Goal: Information Seeking & Learning: Compare options

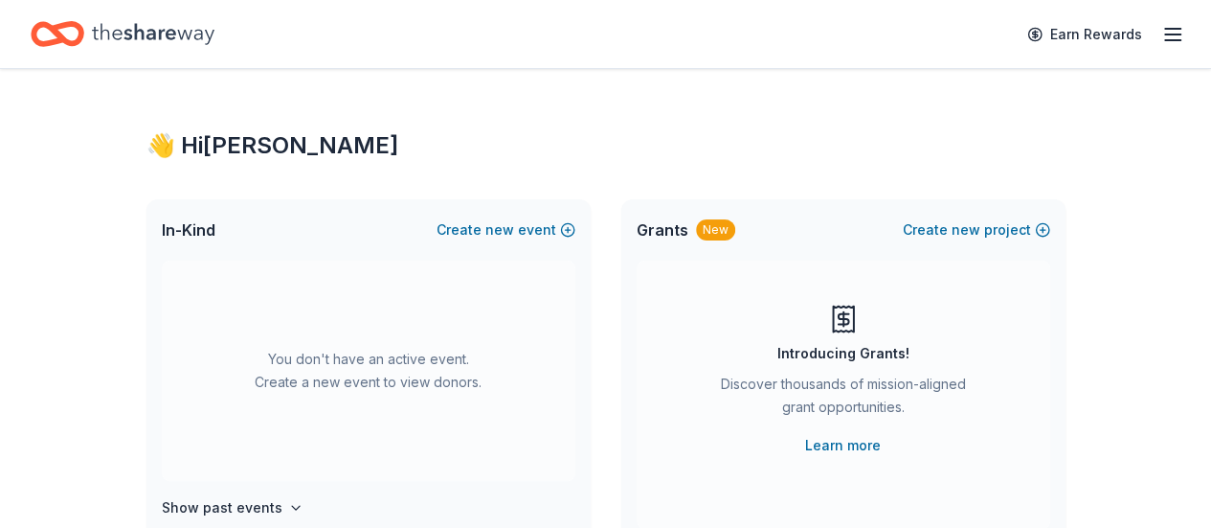
click at [1162, 30] on icon "button" at bounding box center [1173, 34] width 23 height 23
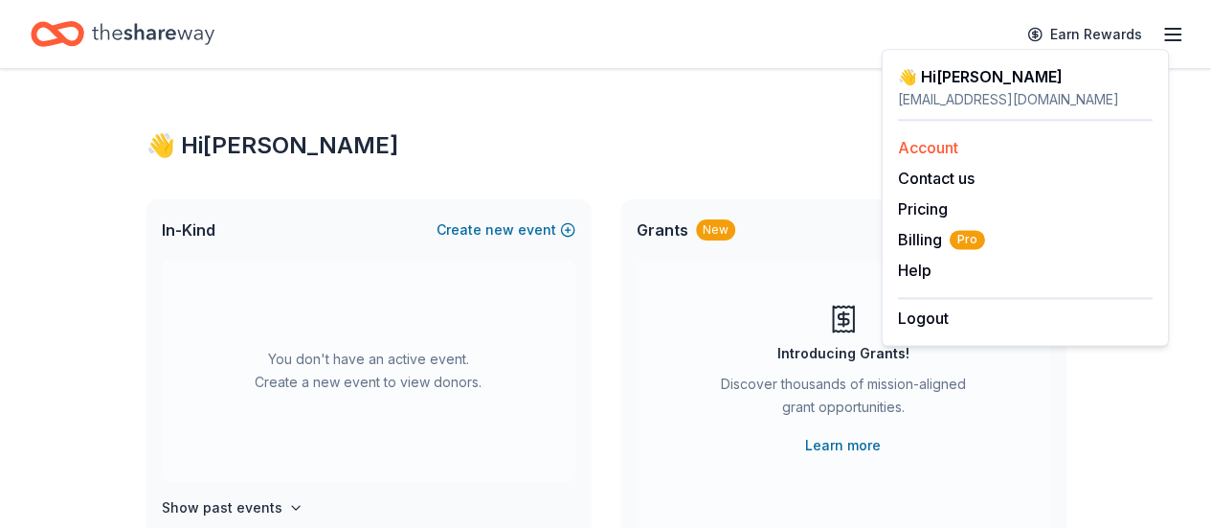
click at [937, 150] on link "Account" at bounding box center [928, 147] width 60 height 19
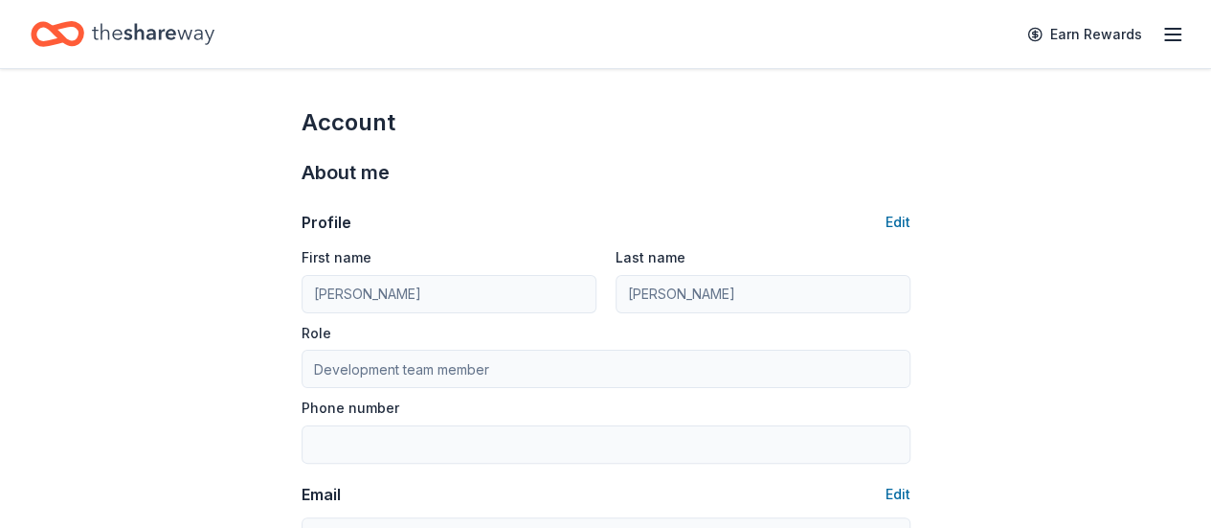
click at [1165, 34] on line "button" at bounding box center [1172, 34] width 15 height 0
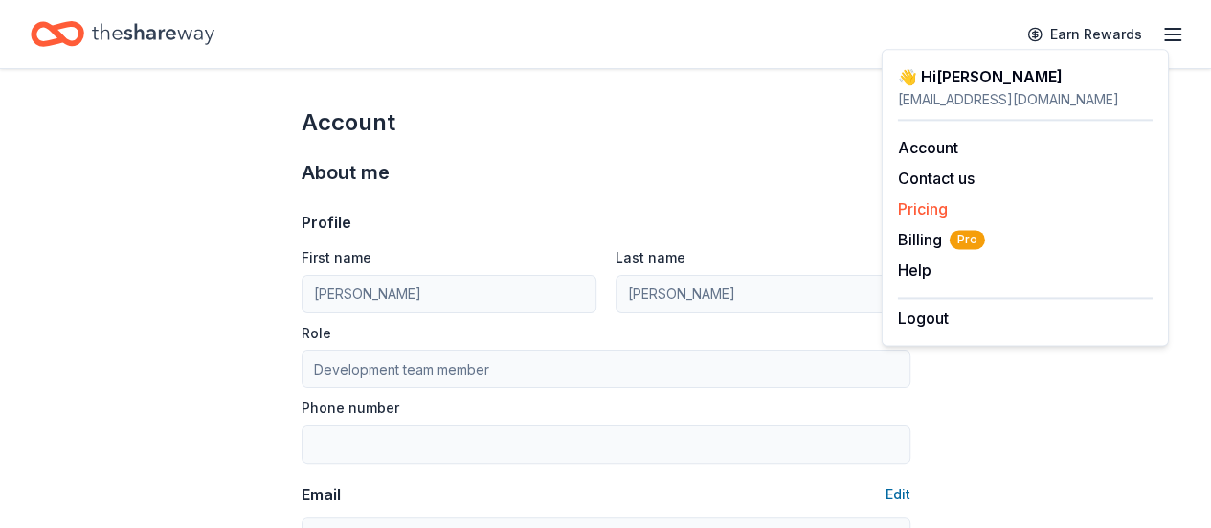
click at [926, 203] on link "Pricing" at bounding box center [923, 208] width 50 height 19
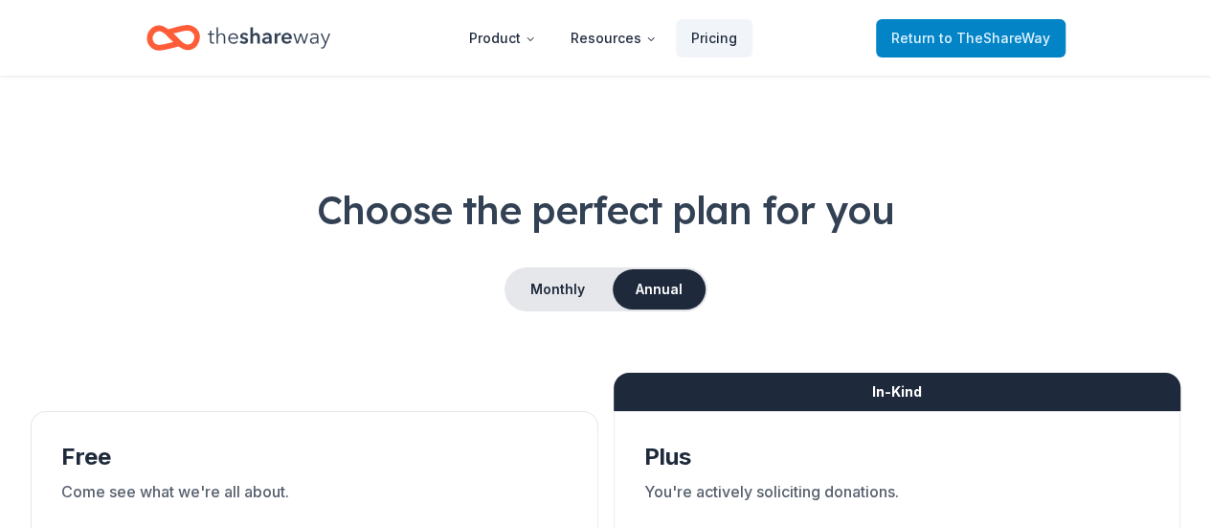
click at [975, 39] on span "to TheShareWay" at bounding box center [994, 38] width 111 height 16
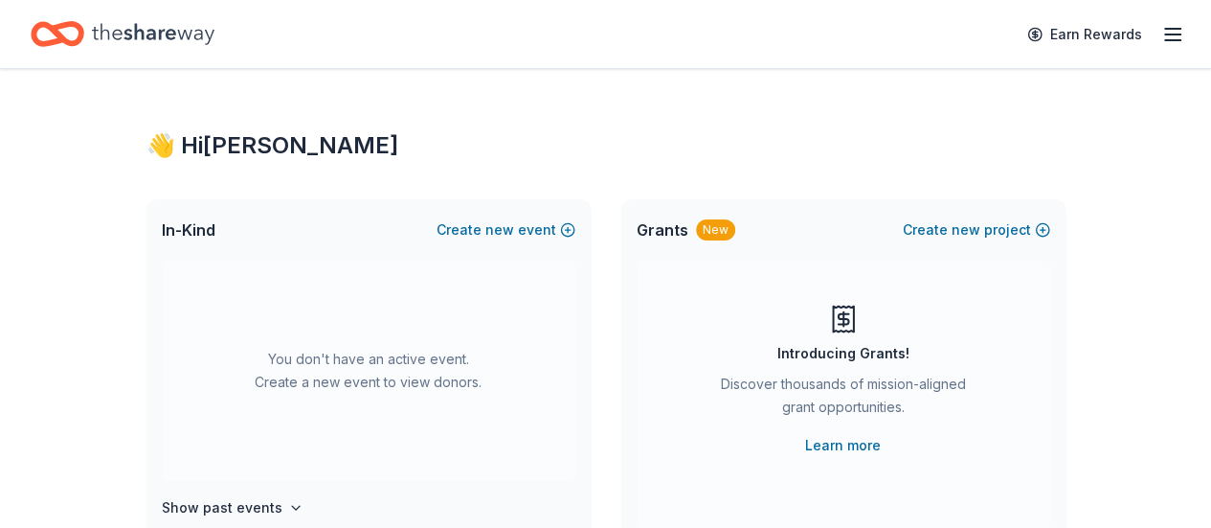
click at [1162, 35] on icon "button" at bounding box center [1173, 34] width 23 height 23
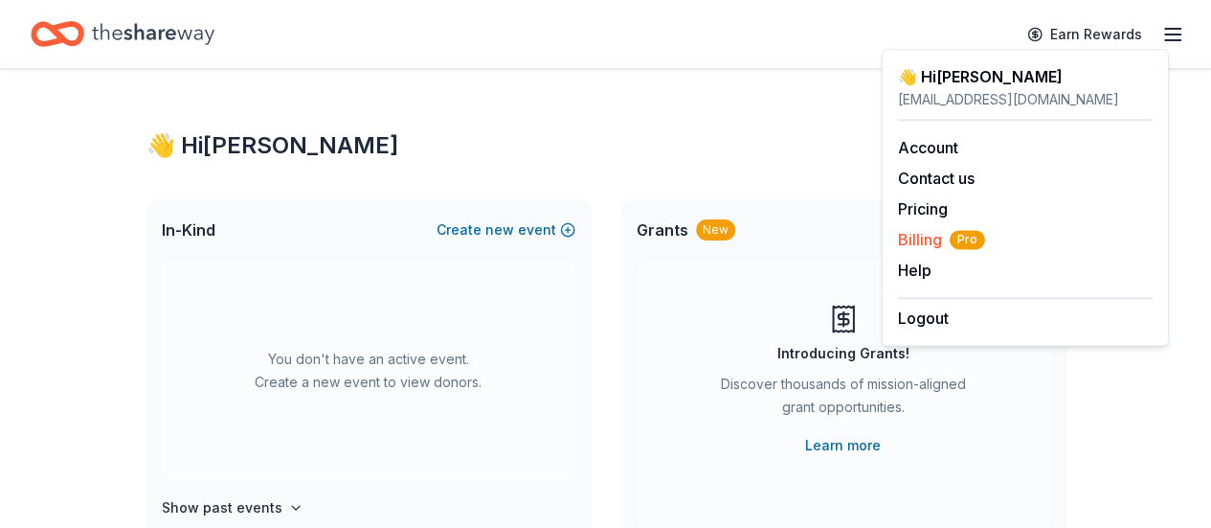
click at [918, 235] on span "Billing Pro" at bounding box center [941, 239] width 87 height 23
